Goal: Use online tool/utility: Use online tool/utility

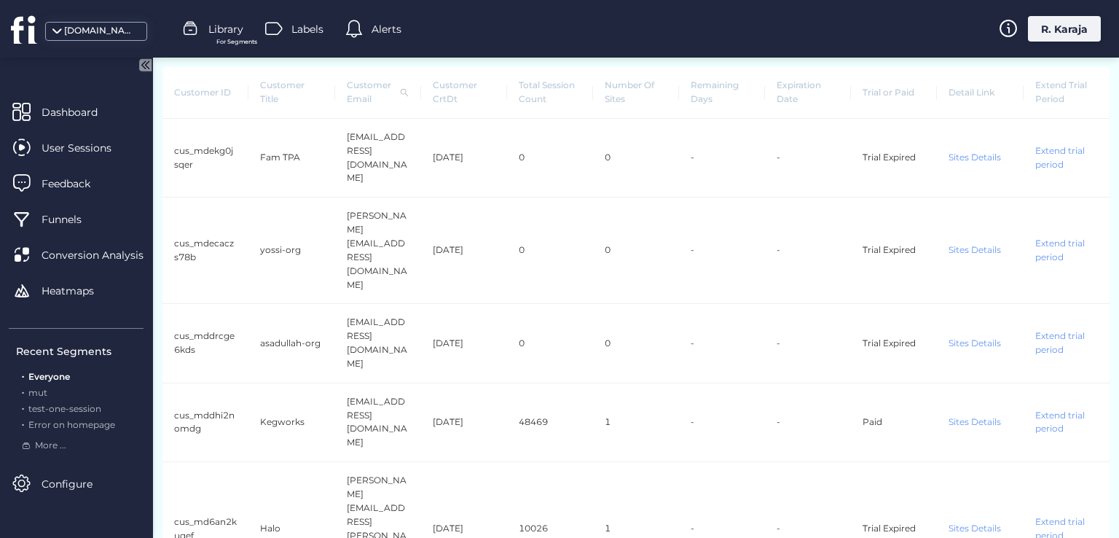
scroll to position [173, 0]
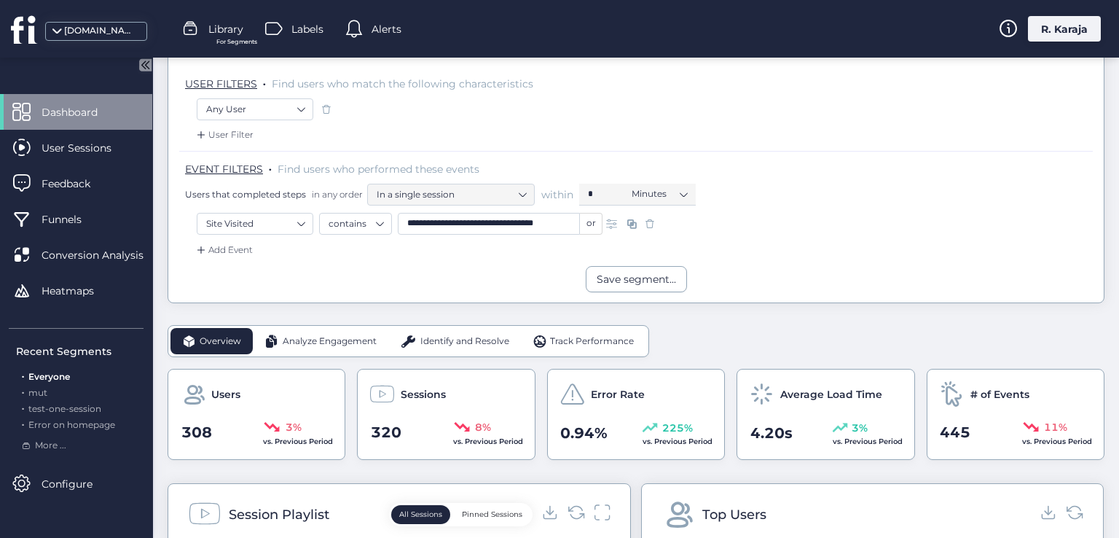
scroll to position [168, 0]
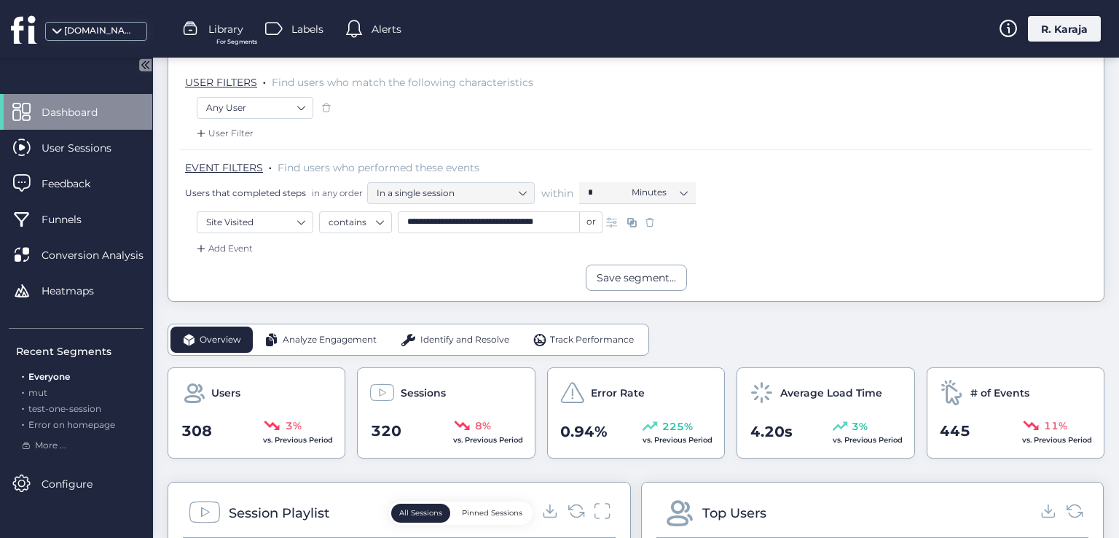
click at [650, 219] on span at bounding box center [649, 222] width 15 height 15
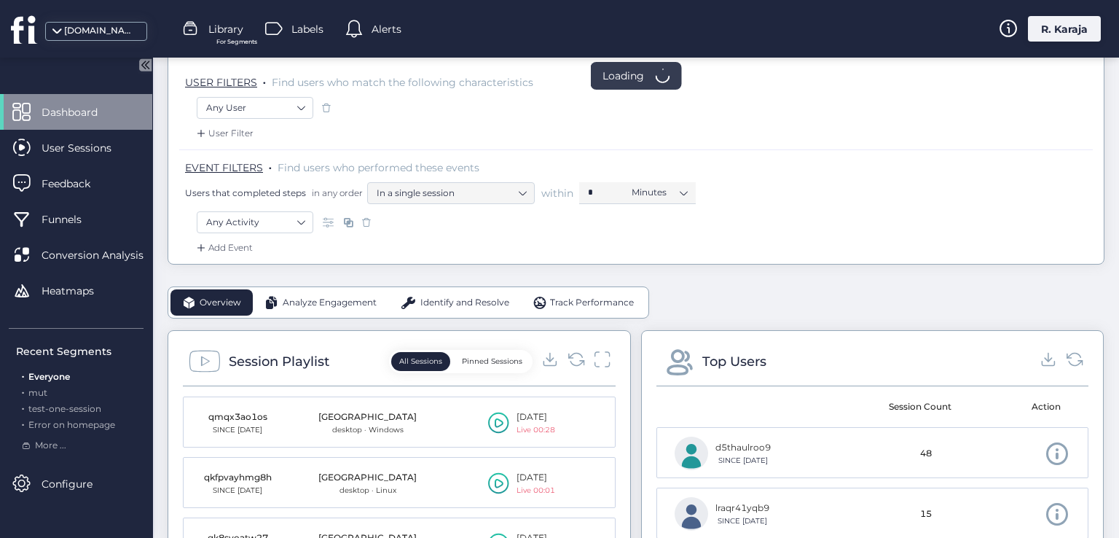
click at [570, 298] on span "Track Performance" at bounding box center [592, 303] width 84 height 14
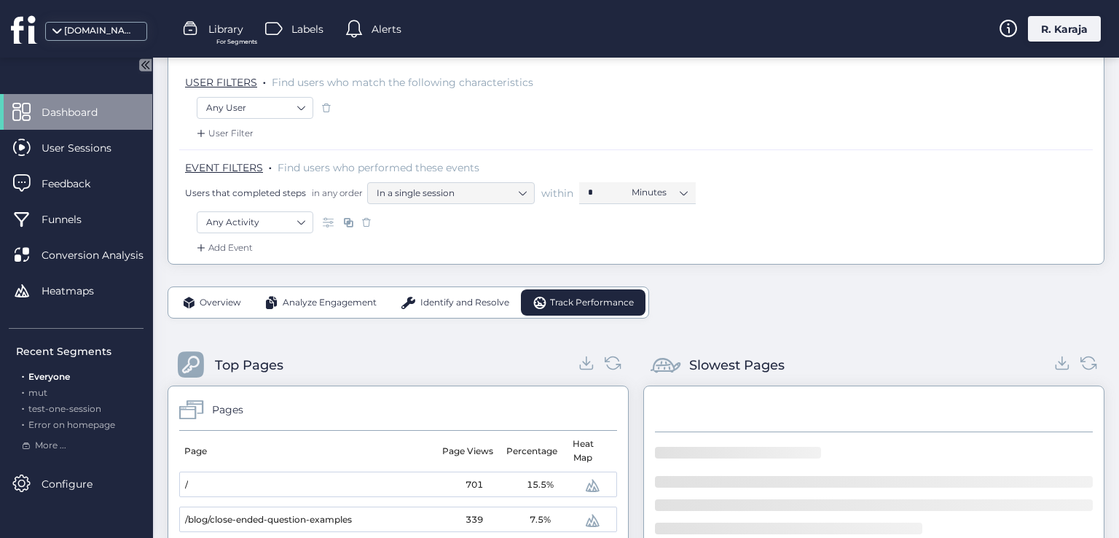
scroll to position [431, 0]
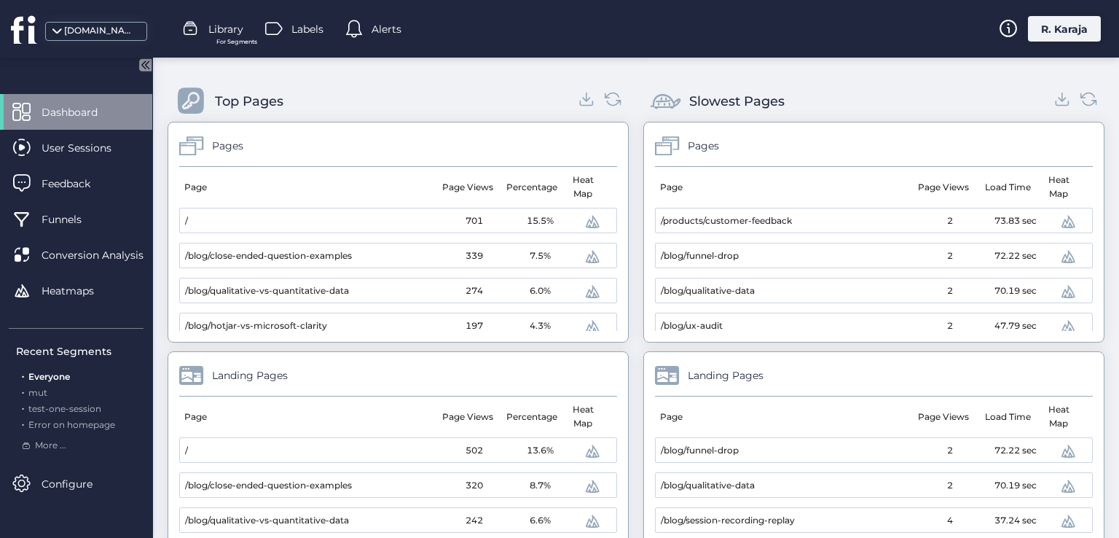
click at [583, 222] on span at bounding box center [591, 221] width 17 height 17
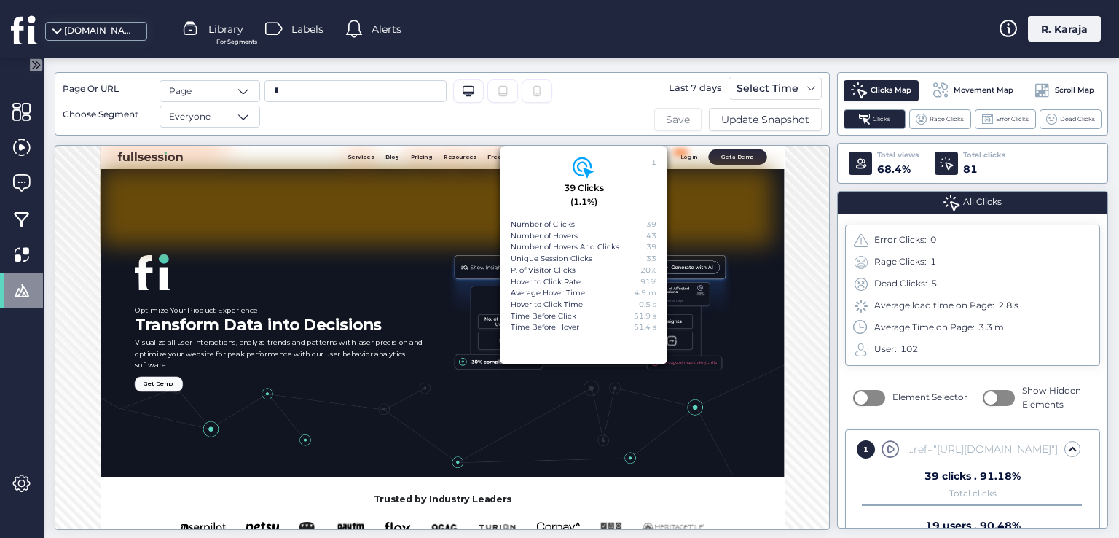
click at [684, 117] on span "Save" at bounding box center [678, 119] width 24 height 16
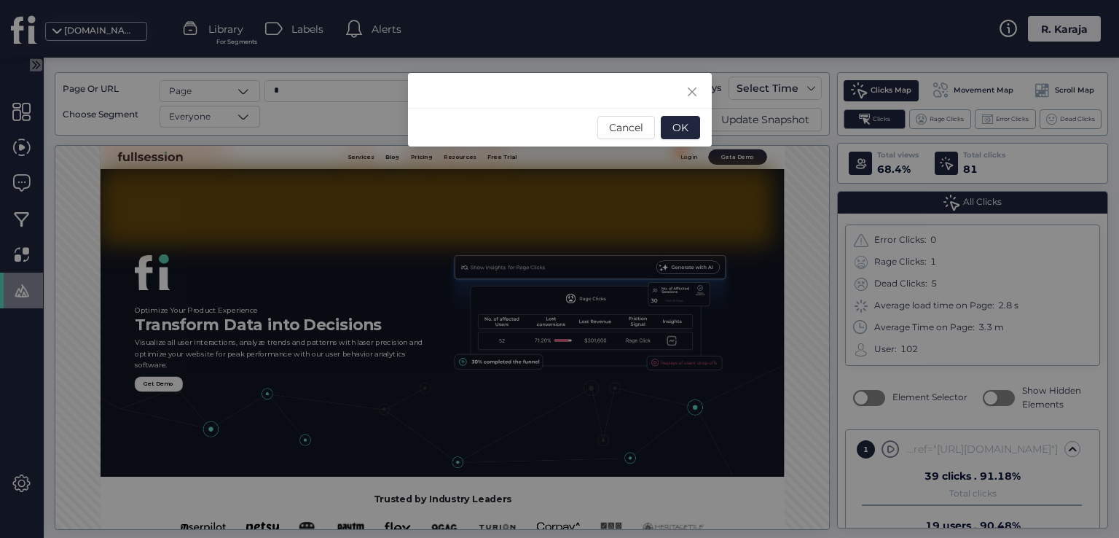
click at [498, 109] on div "Cancel OK" at bounding box center [560, 127] width 304 height 39
click at [637, 126] on span "Cancel" at bounding box center [626, 127] width 34 height 16
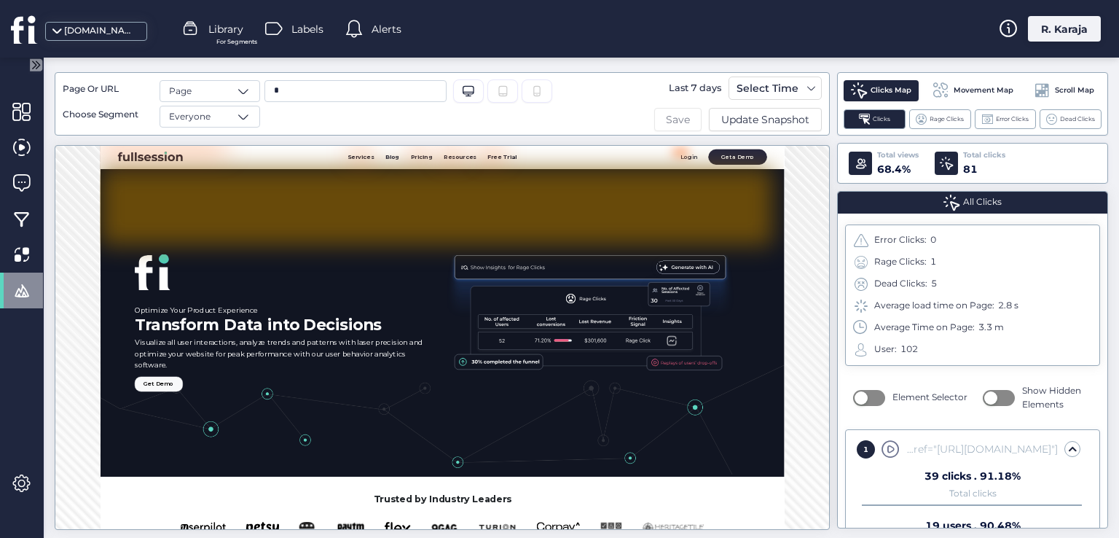
click at [683, 123] on span "Save" at bounding box center [678, 119] width 24 height 16
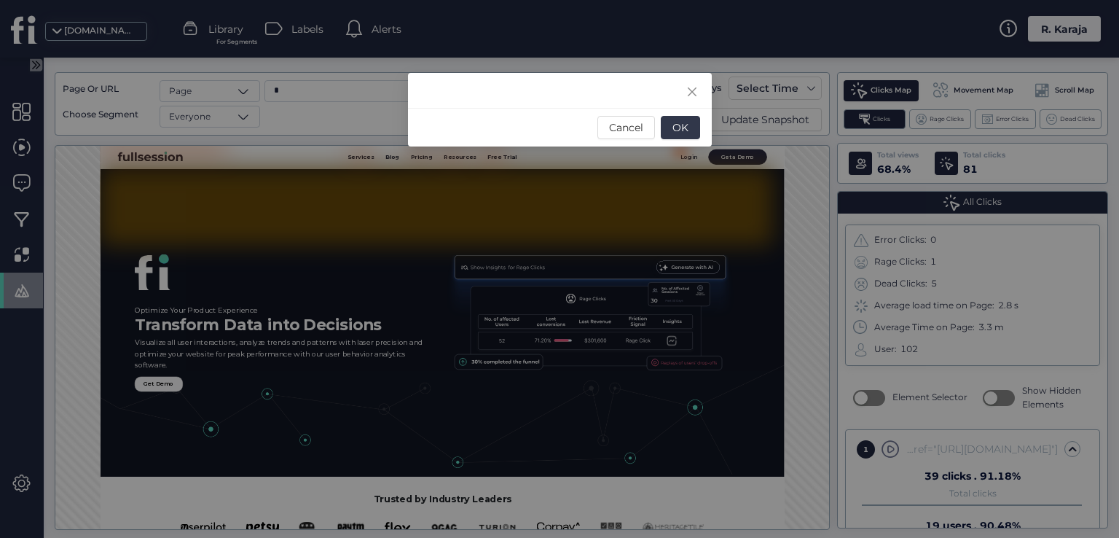
click at [683, 123] on span "OK" at bounding box center [680, 127] width 16 height 16
click at [690, 91] on icon "Close" at bounding box center [692, 92] width 12 height 12
